Goal: Task Accomplishment & Management: Use online tool/utility

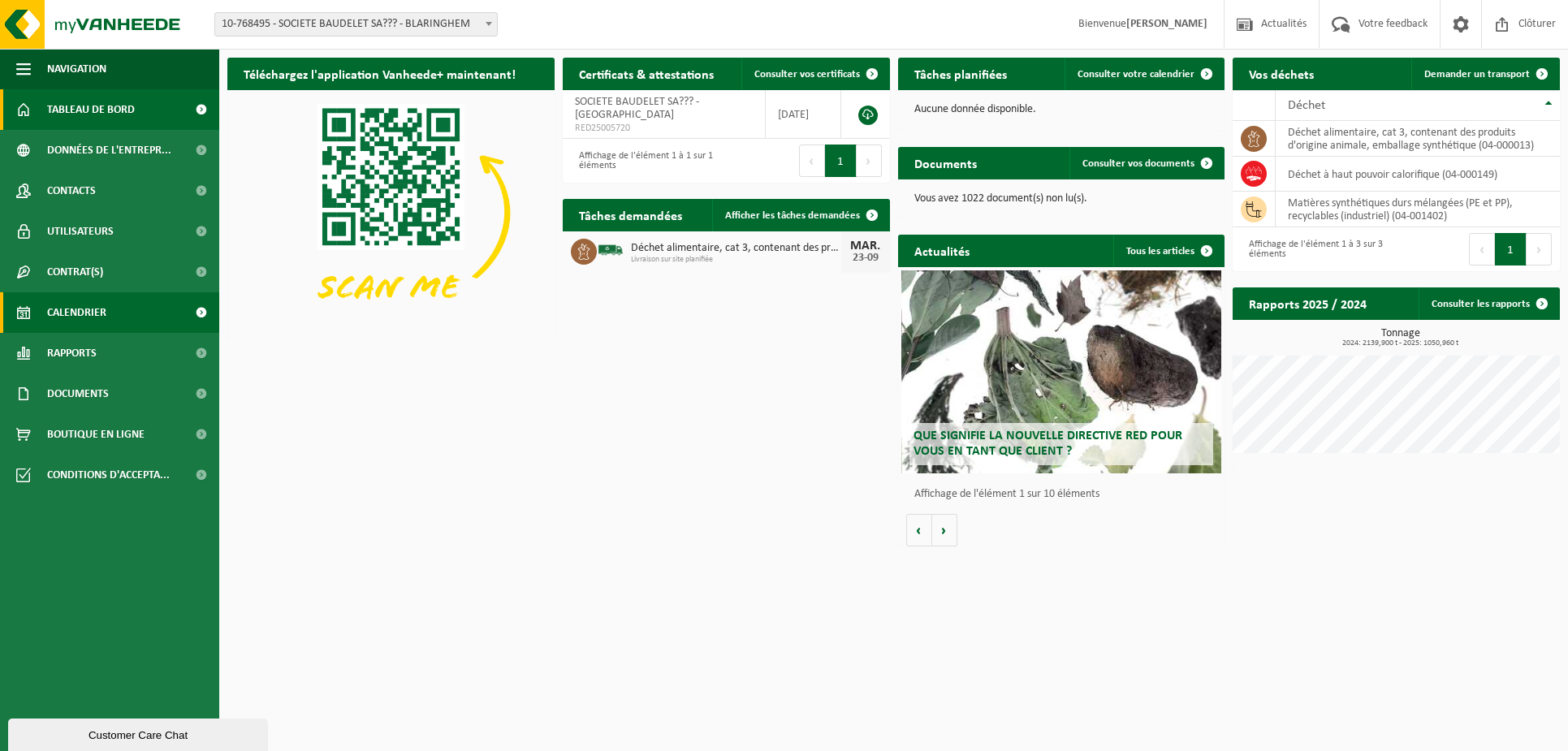
click at [72, 310] on span "Calendrier" at bounding box center [77, 313] width 60 height 41
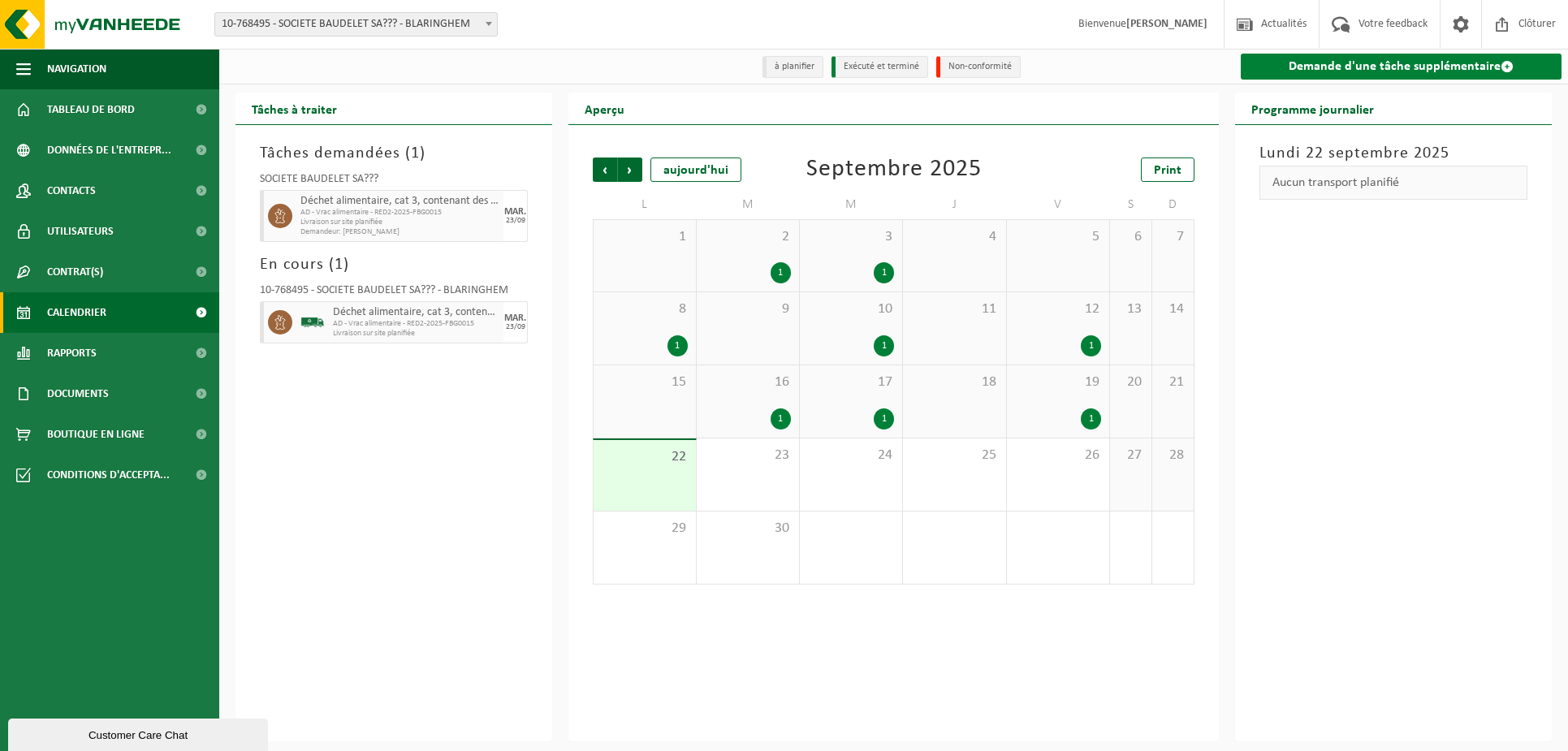
click at [1333, 73] on link "Demande d'une tâche supplémentaire" at bounding box center [1400, 66] width 321 height 26
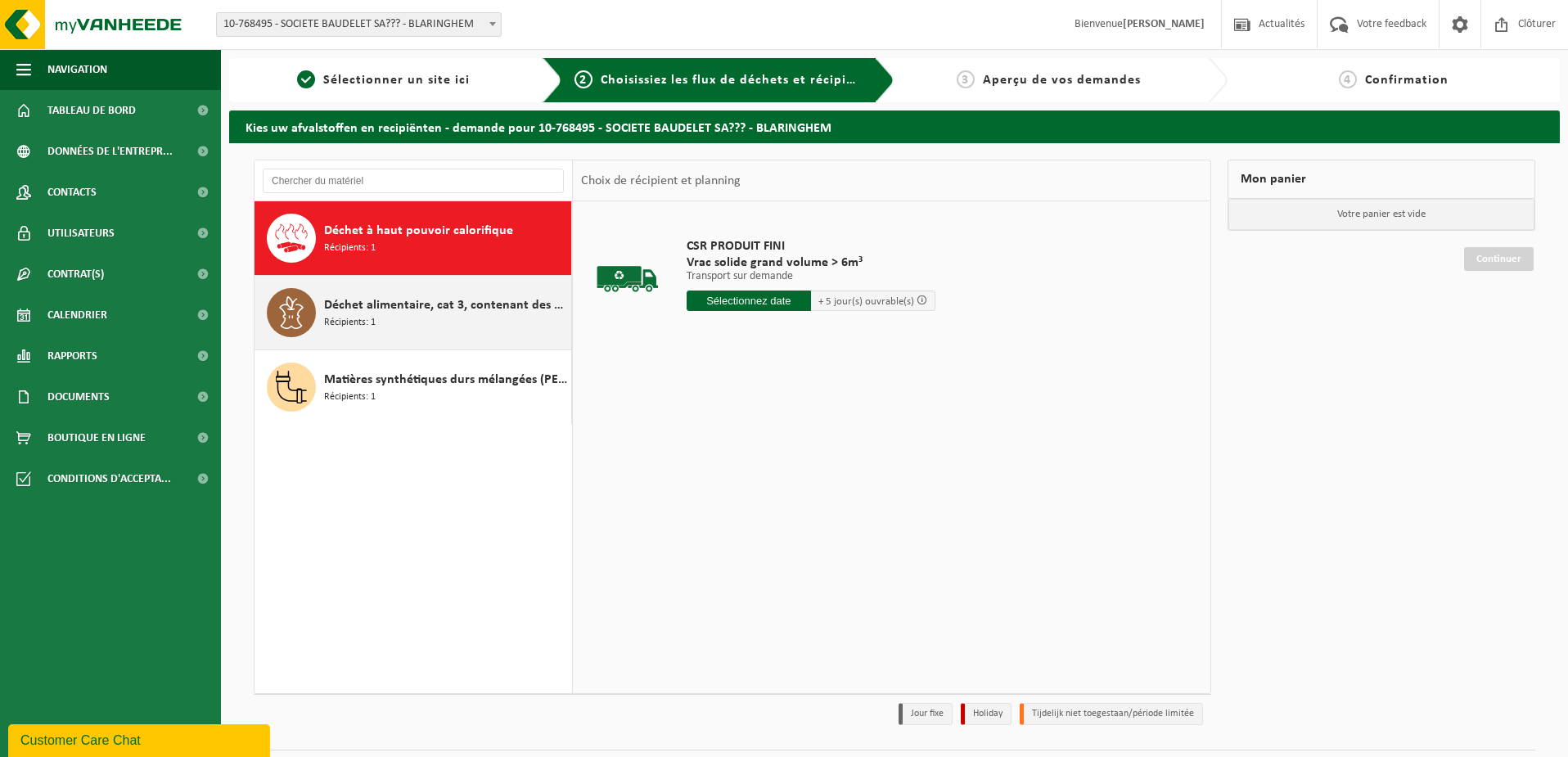
click at [363, 306] on span "Déchet alimentaire, cat 3, contenant des produits d'origine animale, emballage …" at bounding box center [445, 305] width 243 height 20
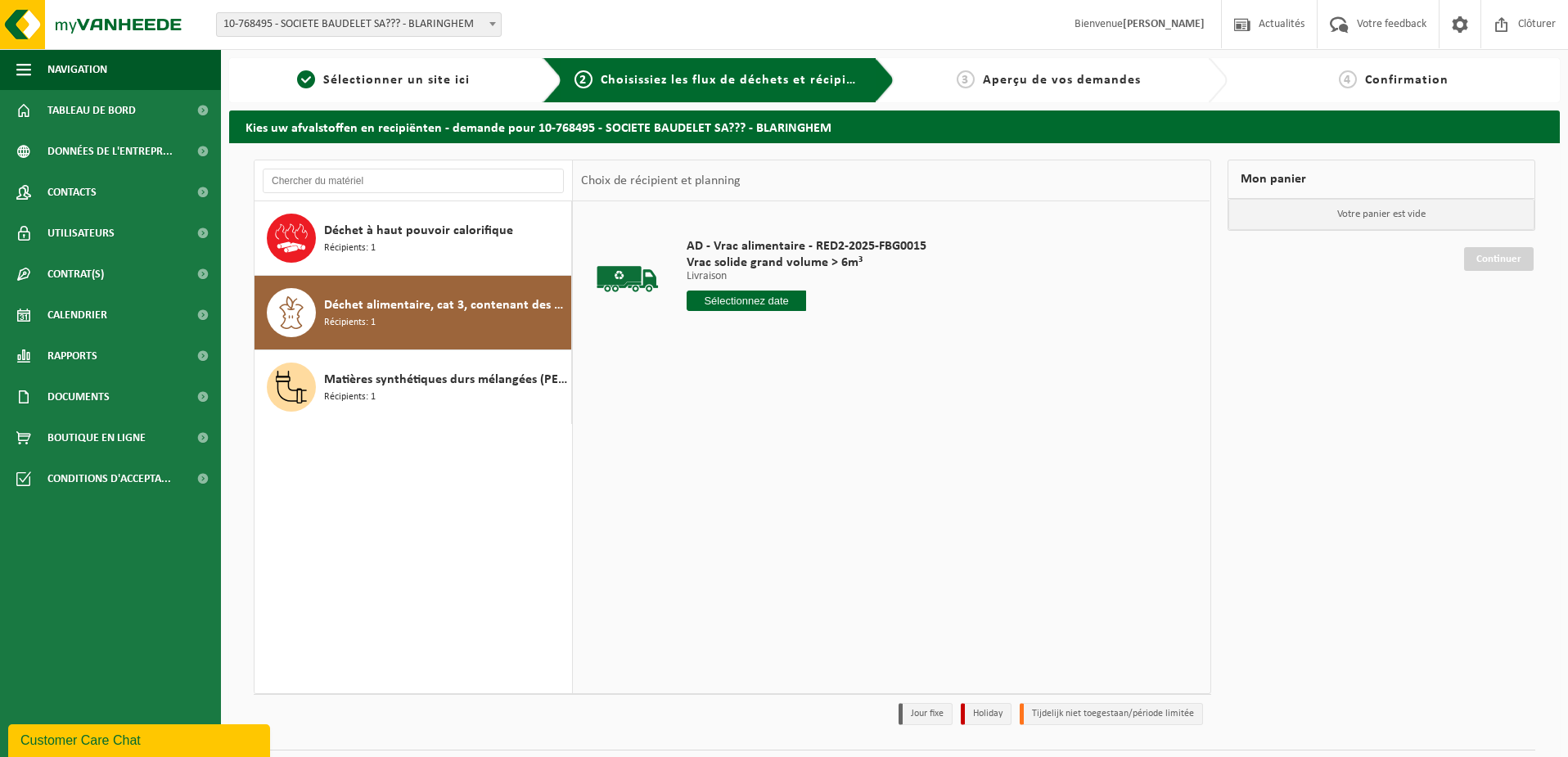
click at [736, 302] on input "text" at bounding box center [747, 301] width 120 height 20
click at [760, 471] on div "24" at bounding box center [759, 472] width 28 height 26
type input "à partir de 2025-09-24"
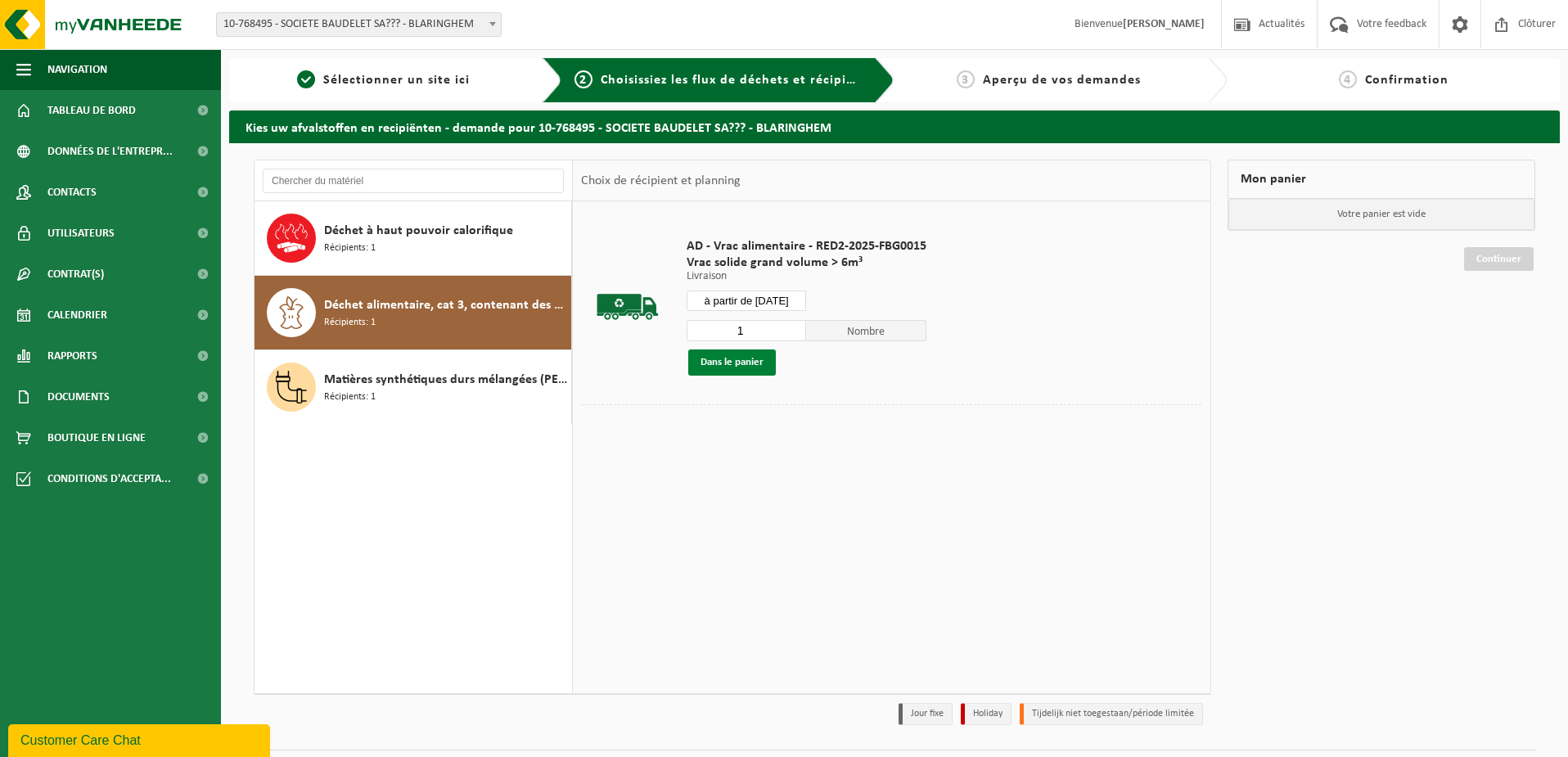
click at [718, 362] on button "Dans le panier" at bounding box center [732, 363] width 87 height 26
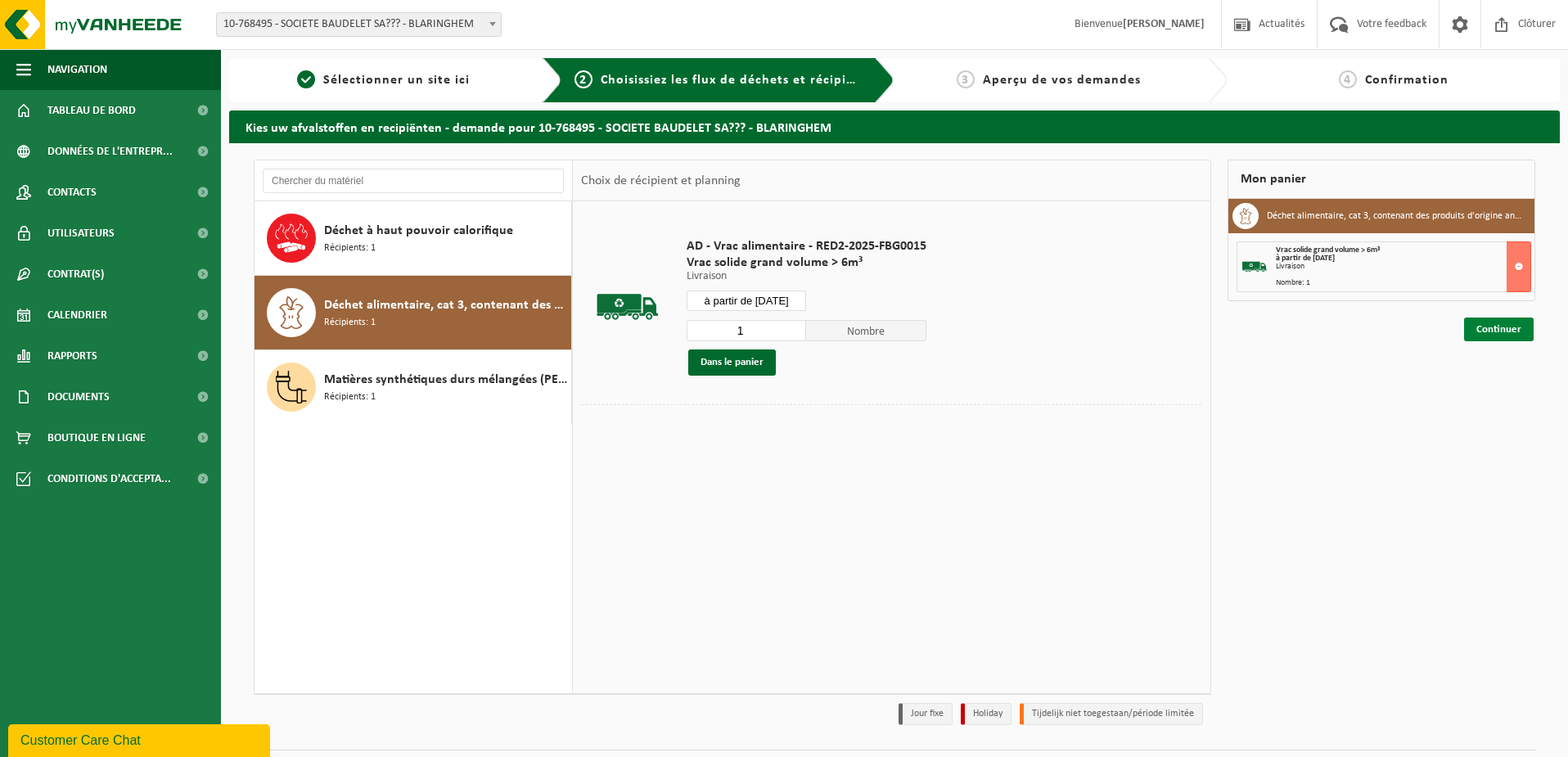
click at [1481, 333] on link "Continuer" at bounding box center [1499, 330] width 69 height 24
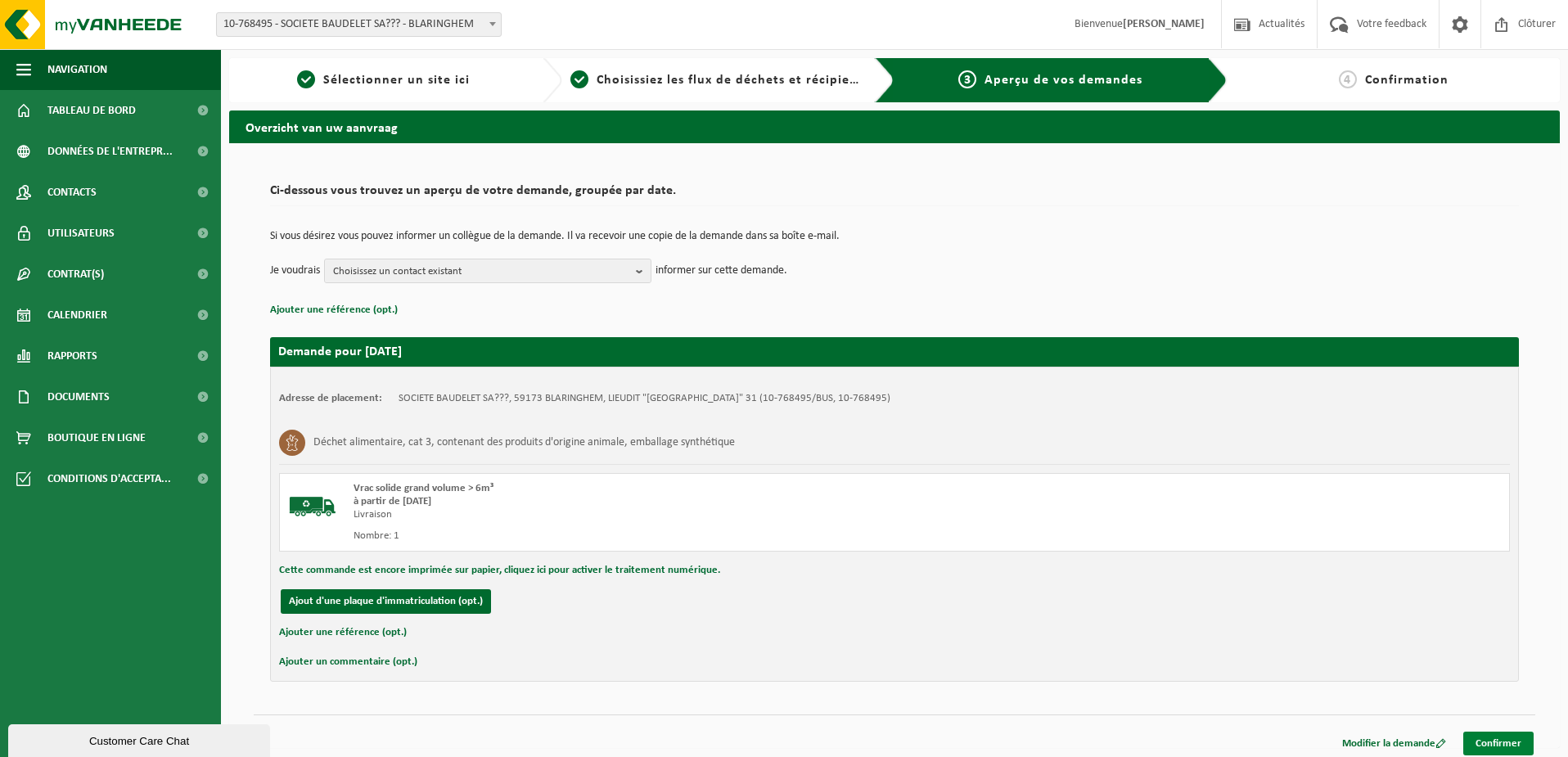
click at [1521, 742] on link "Confirmer" at bounding box center [1498, 743] width 70 height 24
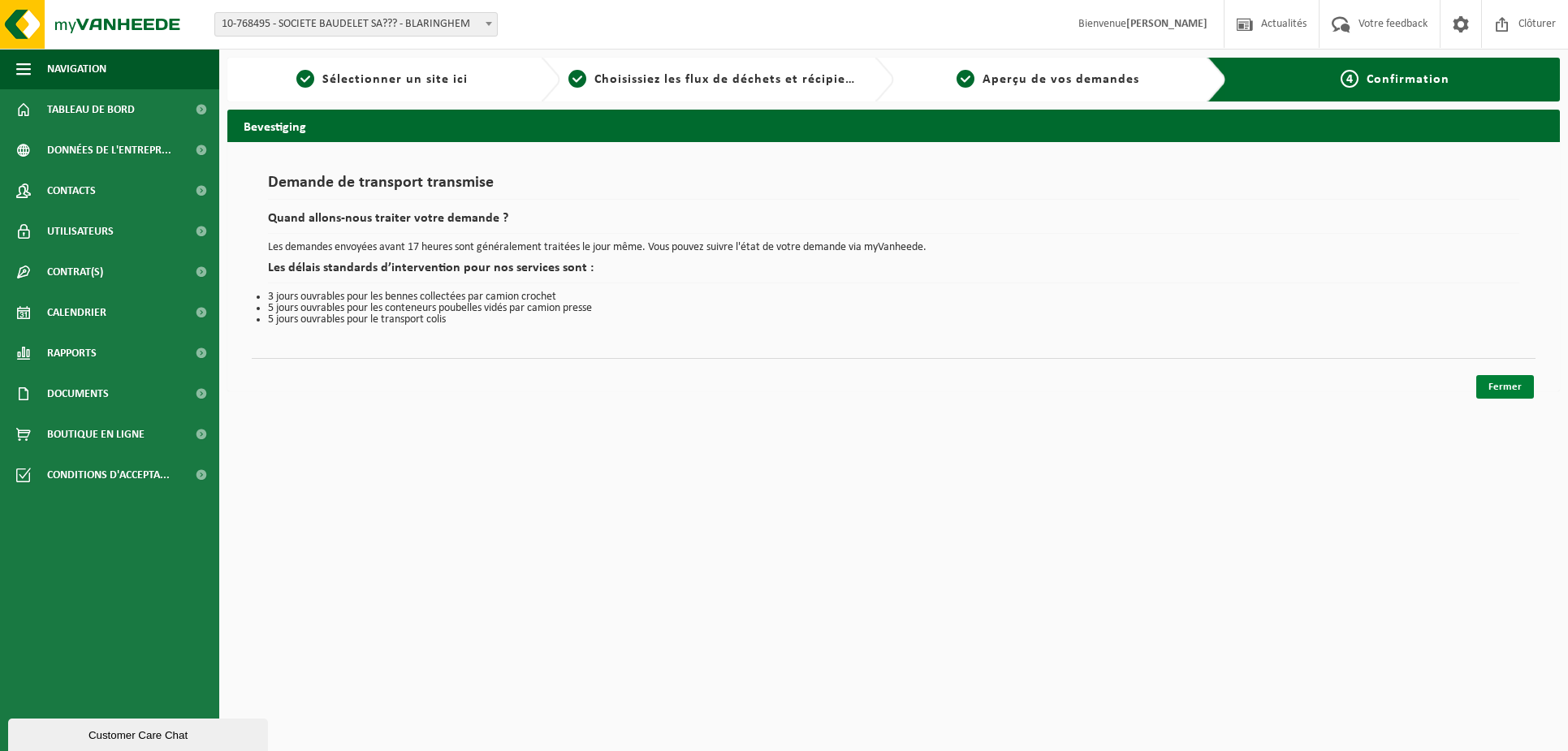
click at [1489, 386] on link "Fermer" at bounding box center [1505, 387] width 58 height 23
